Goal: Information Seeking & Learning: Find specific fact

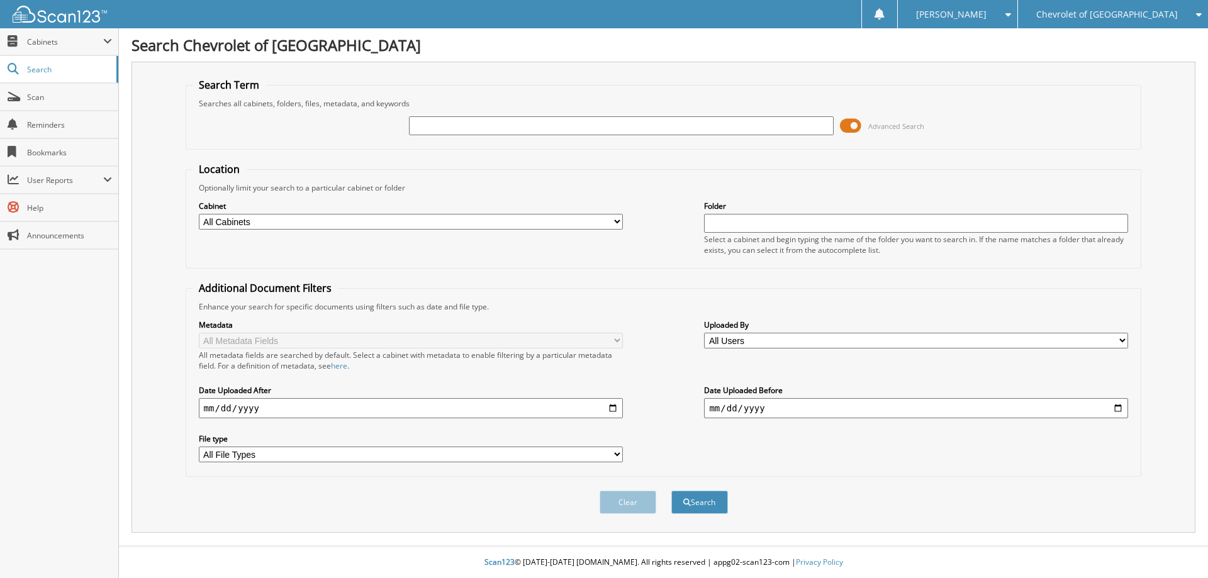
click at [424, 124] on input "text" at bounding box center [621, 125] width 424 height 19
type input "[US_VEHICLE_IDENTIFICATION_NUMBER]"
click at [691, 504] on button "Search" at bounding box center [700, 502] width 57 height 23
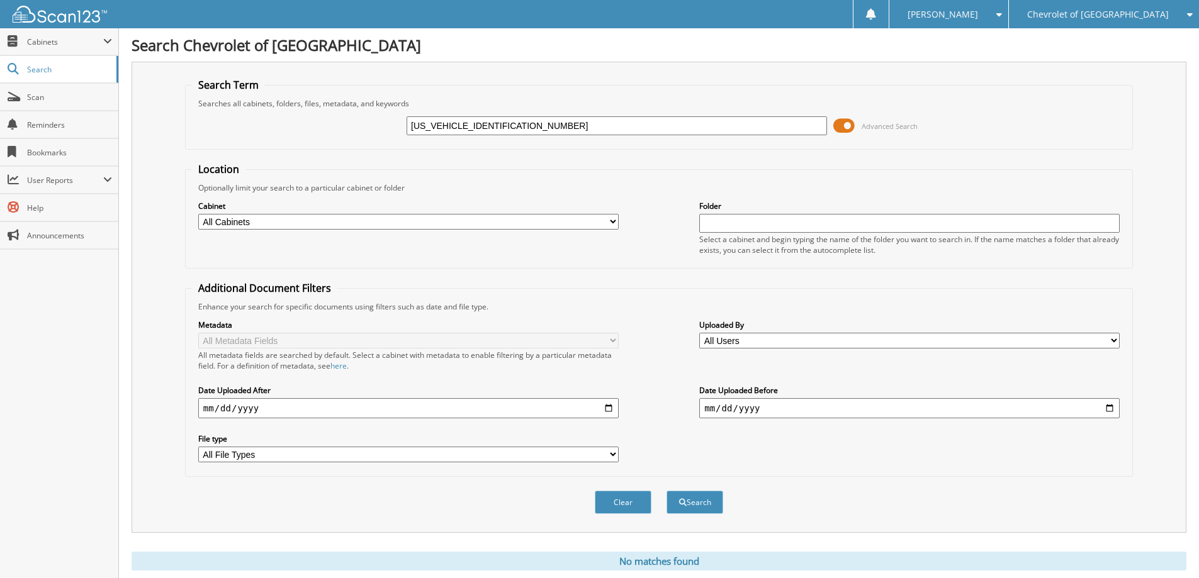
click at [867, 89] on fieldset "Search Term Searches all cabinets, folders, files, metadata, and keywords 2FMPK…" at bounding box center [659, 114] width 948 height 72
click at [1175, 19] on div "Chevrolet of [GEOGRAPHIC_DATA]" at bounding box center [1103, 14] width 177 height 28
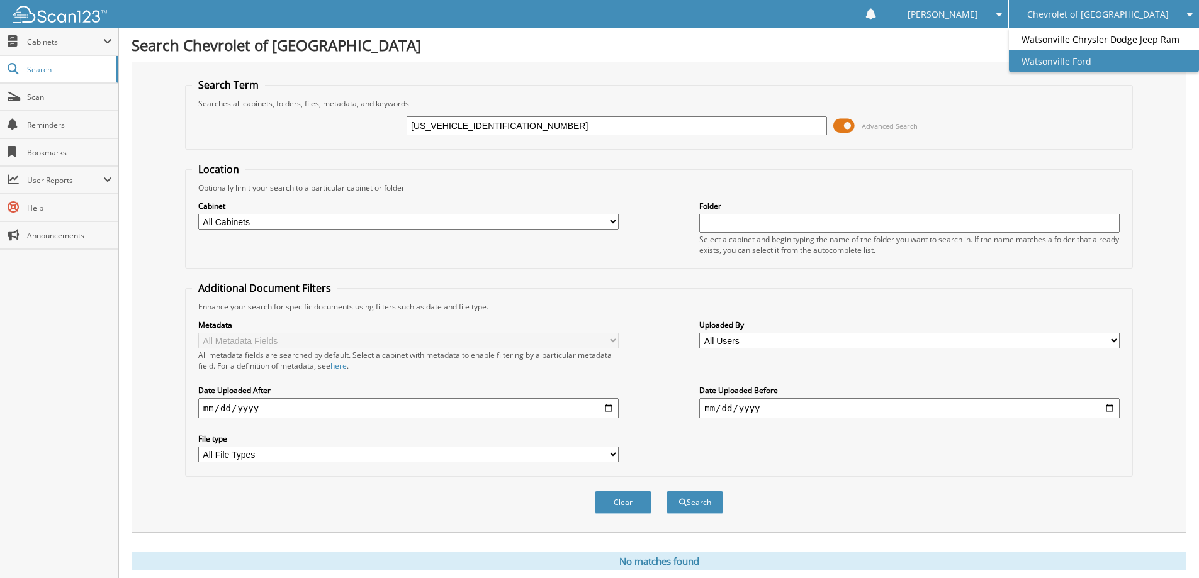
click at [1119, 70] on link "Watsonville Ford" at bounding box center [1104, 61] width 190 height 22
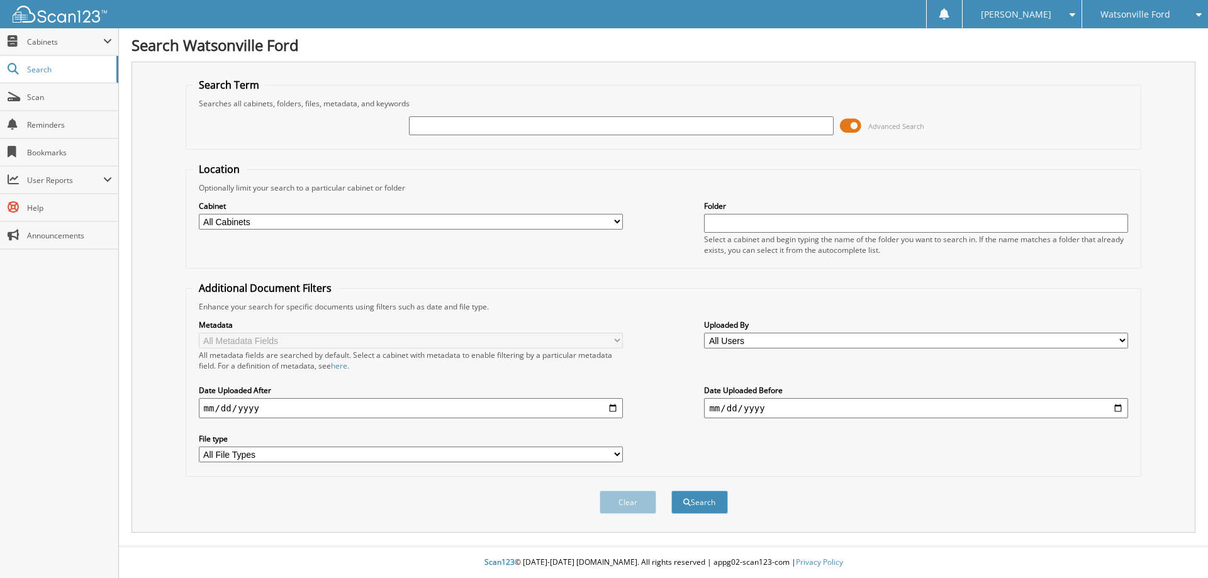
click at [432, 126] on input "text" at bounding box center [621, 125] width 424 height 19
type input "[US_VEHICLE_IDENTIFICATION_NUMBER]"
click at [696, 499] on button "Search" at bounding box center [700, 502] width 57 height 23
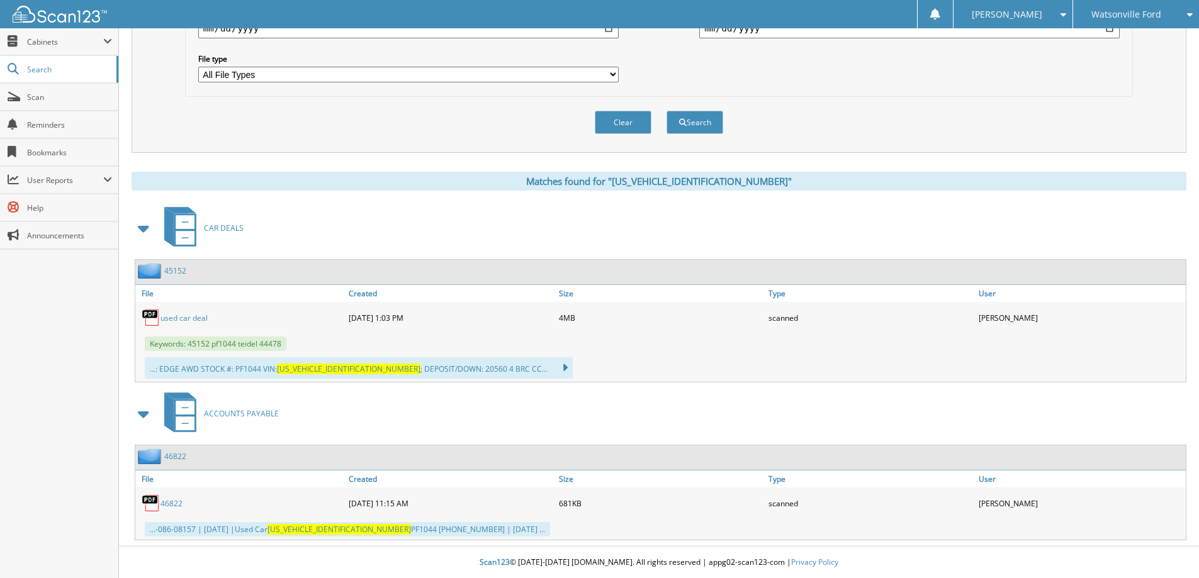
scroll to position [381, 0]
click at [172, 503] on link "46822" at bounding box center [172, 503] width 22 height 11
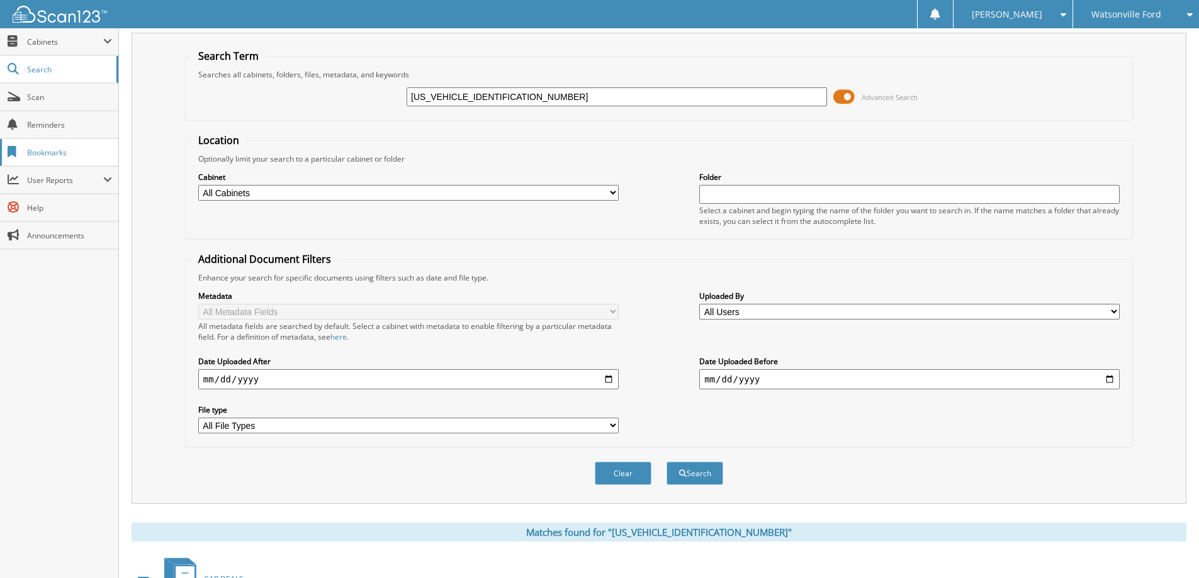
scroll to position [0, 0]
